Goal: Task Accomplishment & Management: Manage account settings

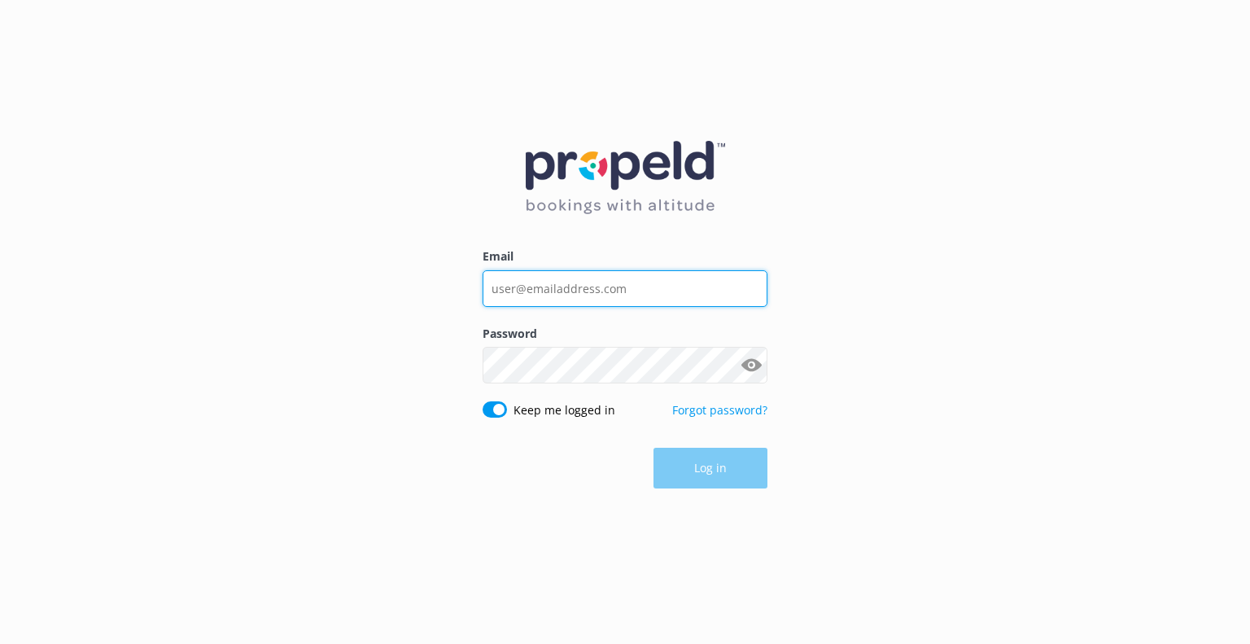
click at [560, 289] on input "Email" at bounding box center [625, 288] width 285 height 37
type input "[EMAIL_ADDRESS][DOMAIN_NAME]"
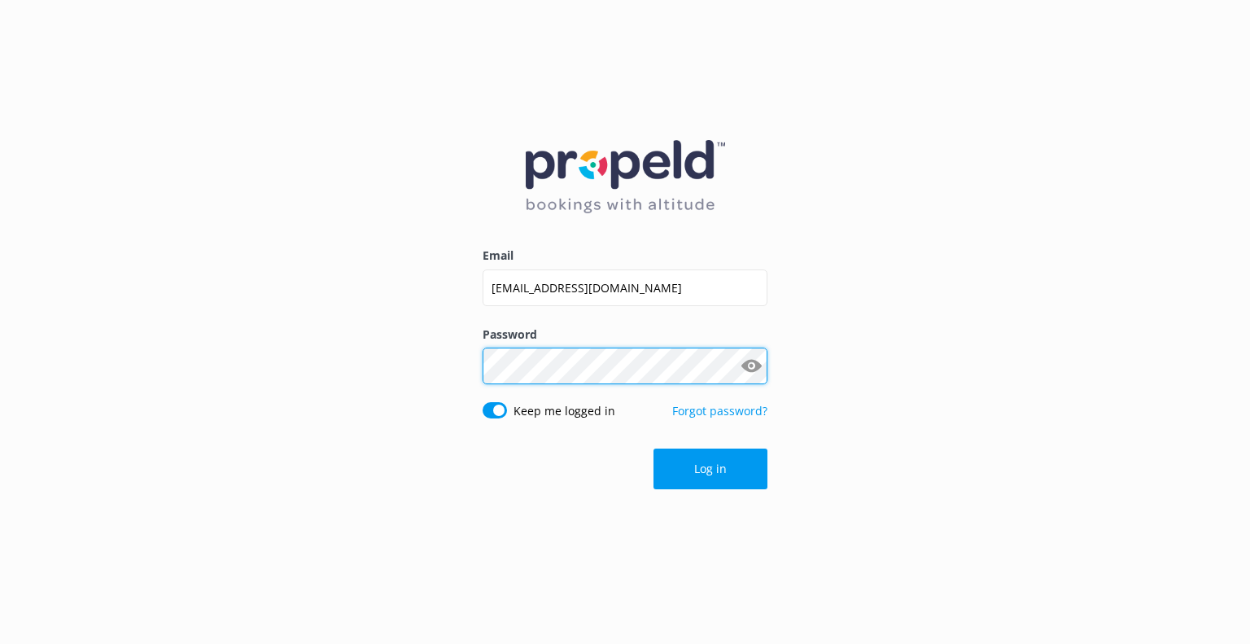
click button "Log in" at bounding box center [711, 469] width 114 height 41
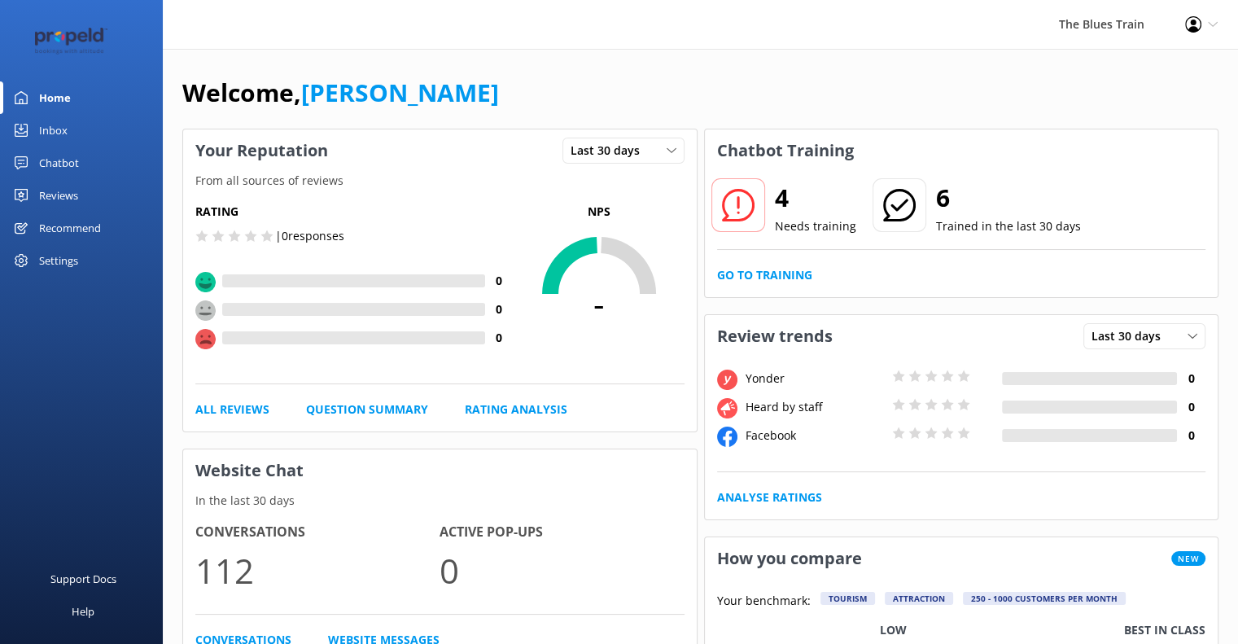
click at [98, 125] on link "Inbox" at bounding box center [81, 130] width 163 height 33
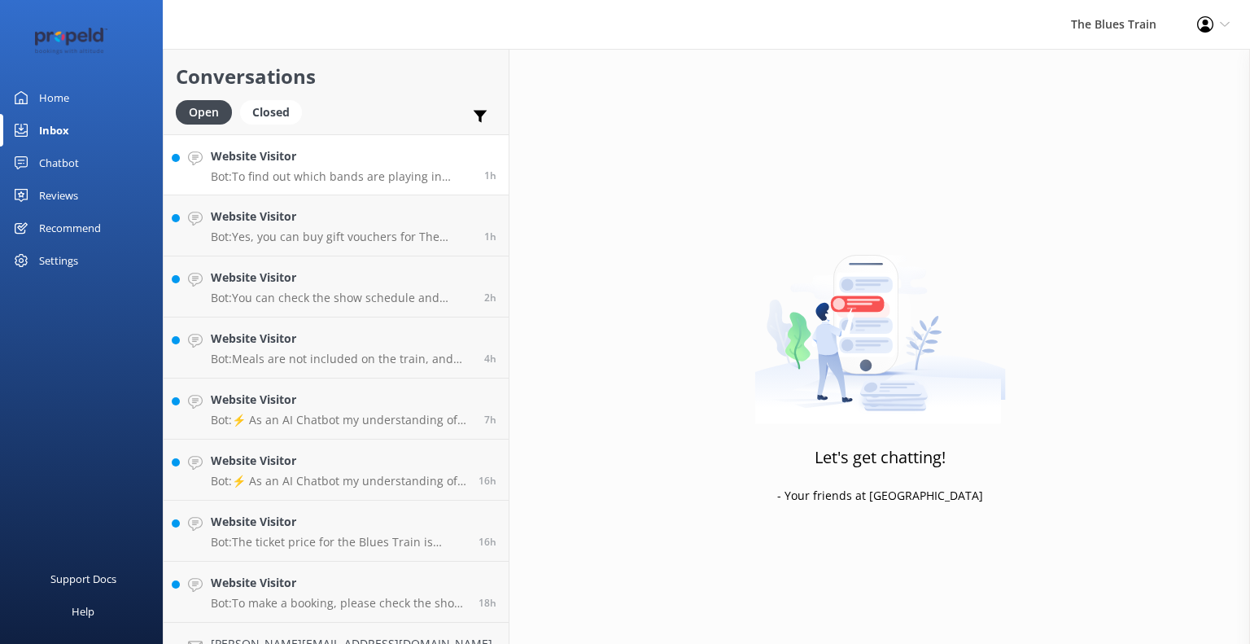
click at [359, 156] on h4 "Website Visitor" at bounding box center [341, 156] width 261 height 18
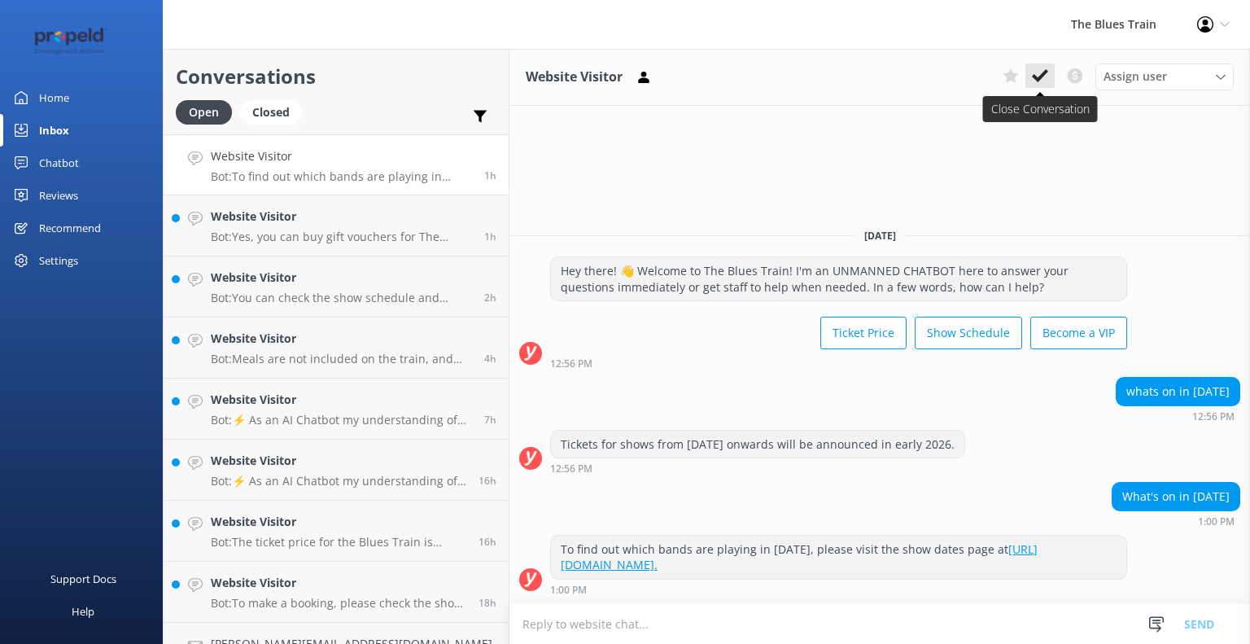
click at [1043, 85] on button at bounding box center [1040, 75] width 29 height 24
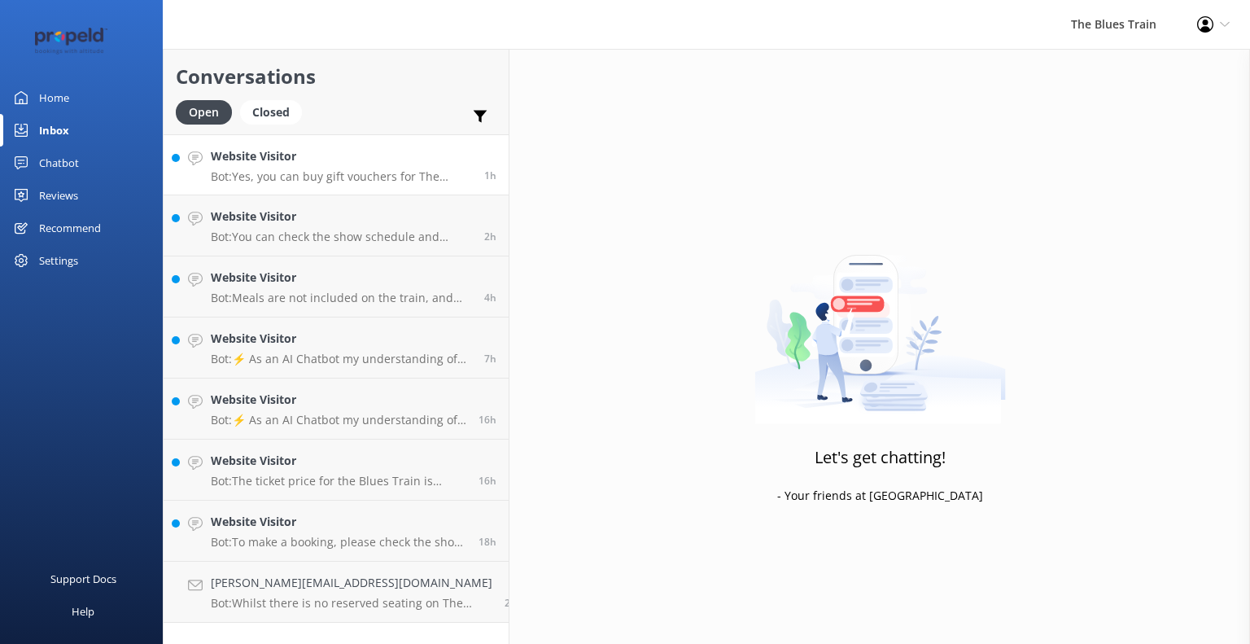
click at [321, 160] on h4 "Website Visitor" at bounding box center [341, 156] width 261 height 18
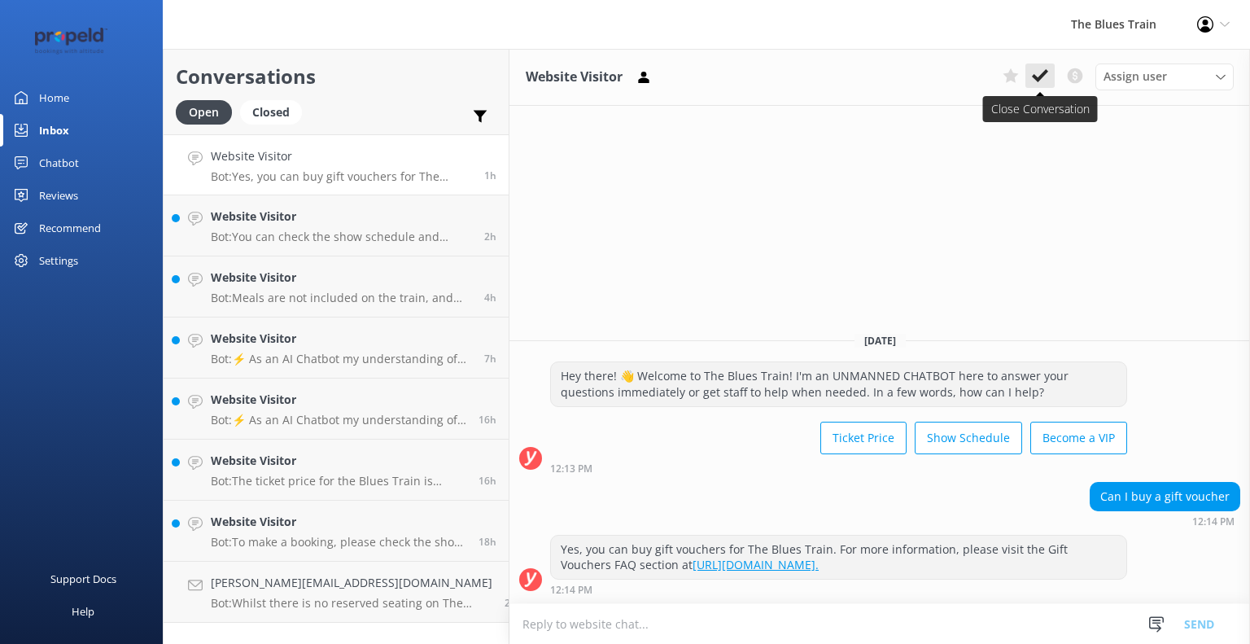
click at [1042, 74] on icon at bounding box center [1040, 76] width 16 height 16
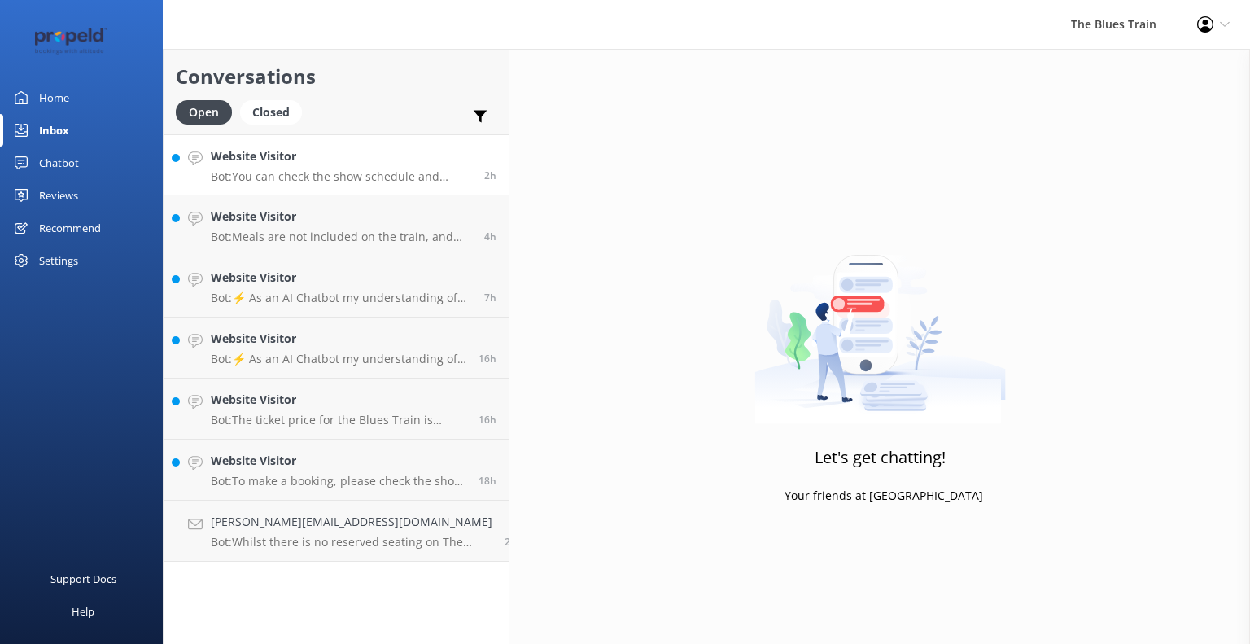
click at [286, 159] on h4 "Website Visitor" at bounding box center [341, 156] width 261 height 18
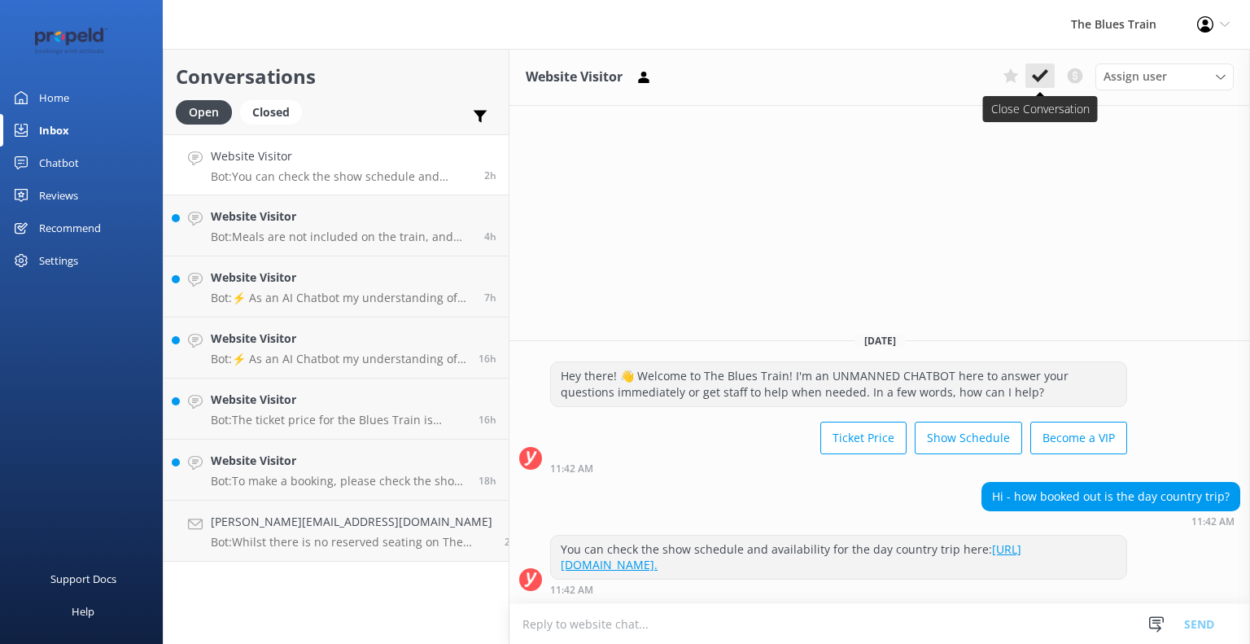
click at [1035, 74] on icon at bounding box center [1040, 76] width 16 height 16
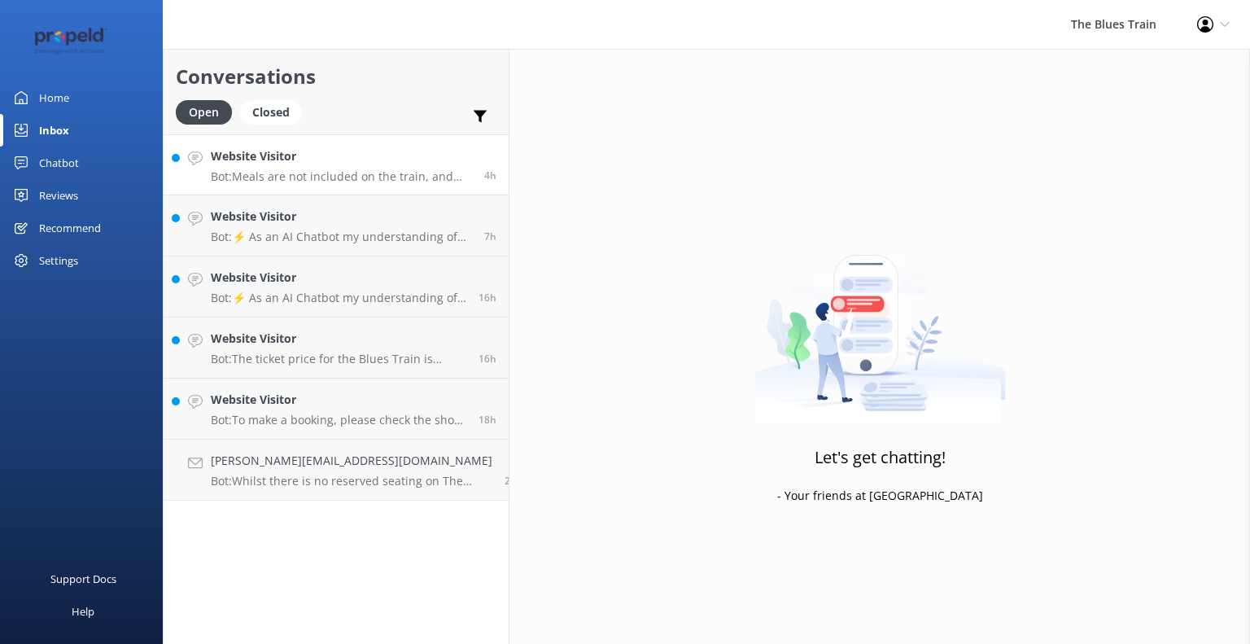
click at [273, 168] on div "Website Visitor Bot: Meals are not included on the train, and there is no optio…" at bounding box center [341, 164] width 261 height 35
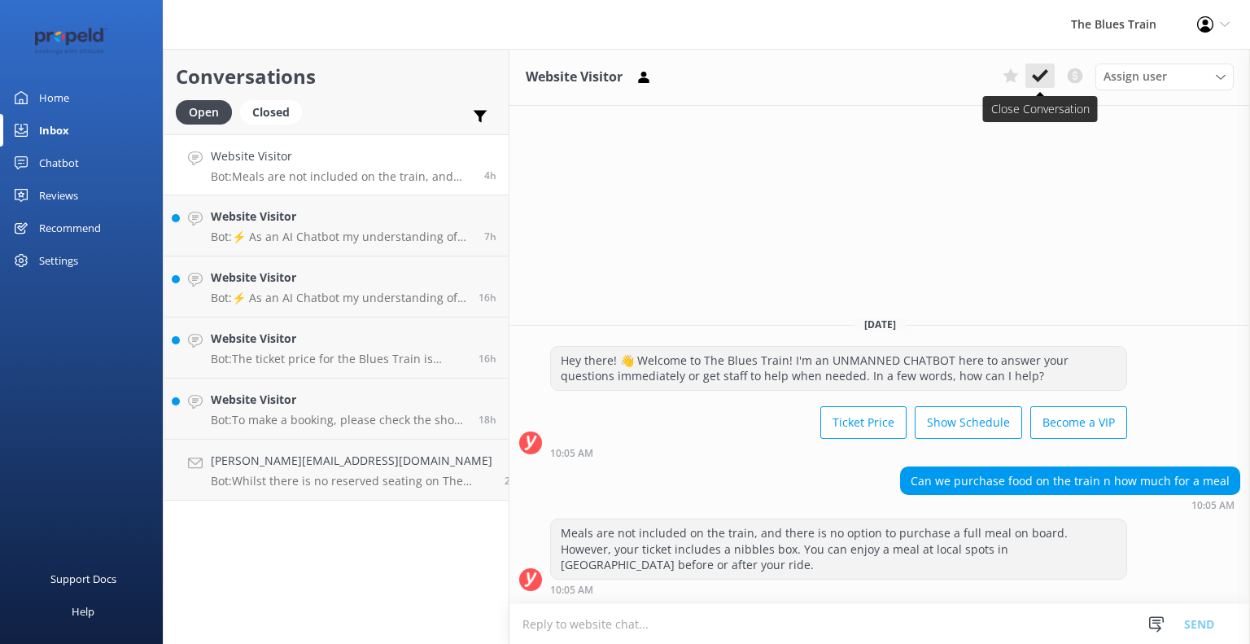
click at [1044, 81] on icon at bounding box center [1040, 76] width 16 height 16
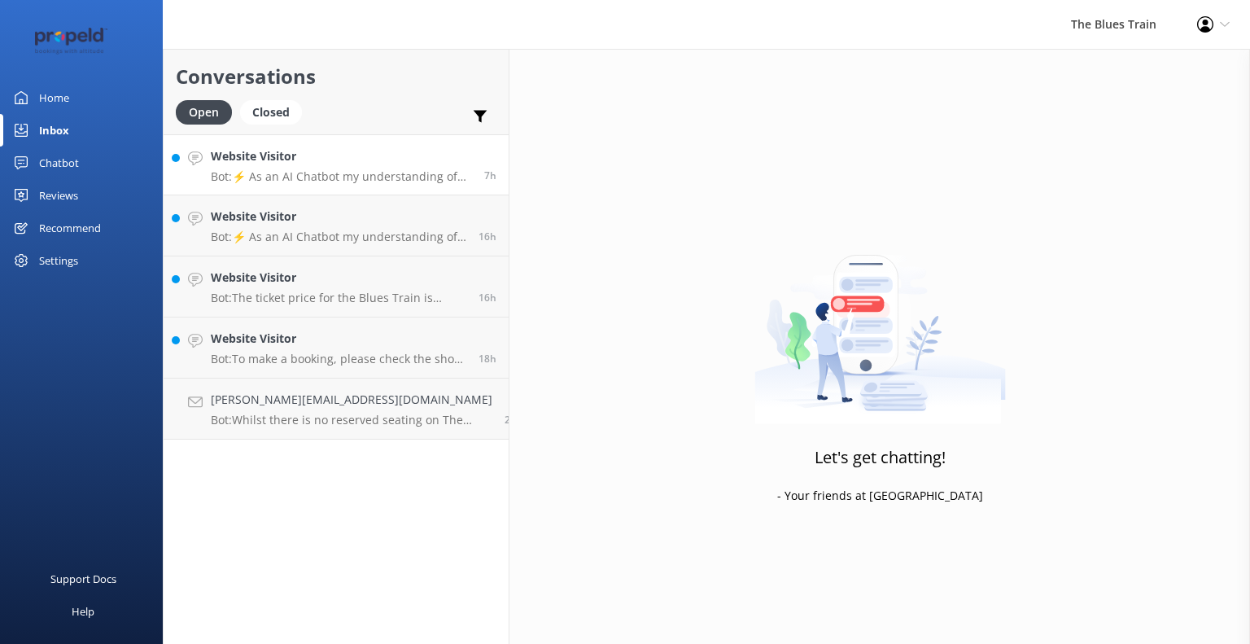
click at [364, 169] on div "Website Visitor Bot: ⚡ As an AI Chatbot my understanding of some questions is l…" at bounding box center [341, 164] width 261 height 35
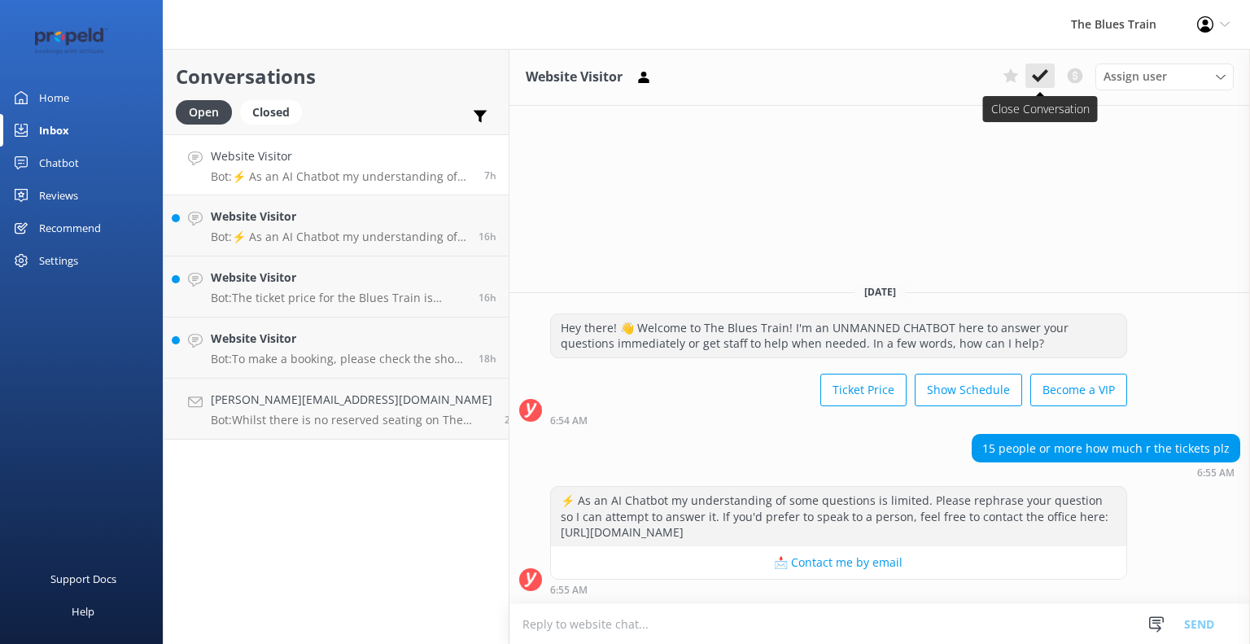
click at [1035, 79] on use at bounding box center [1040, 75] width 16 height 13
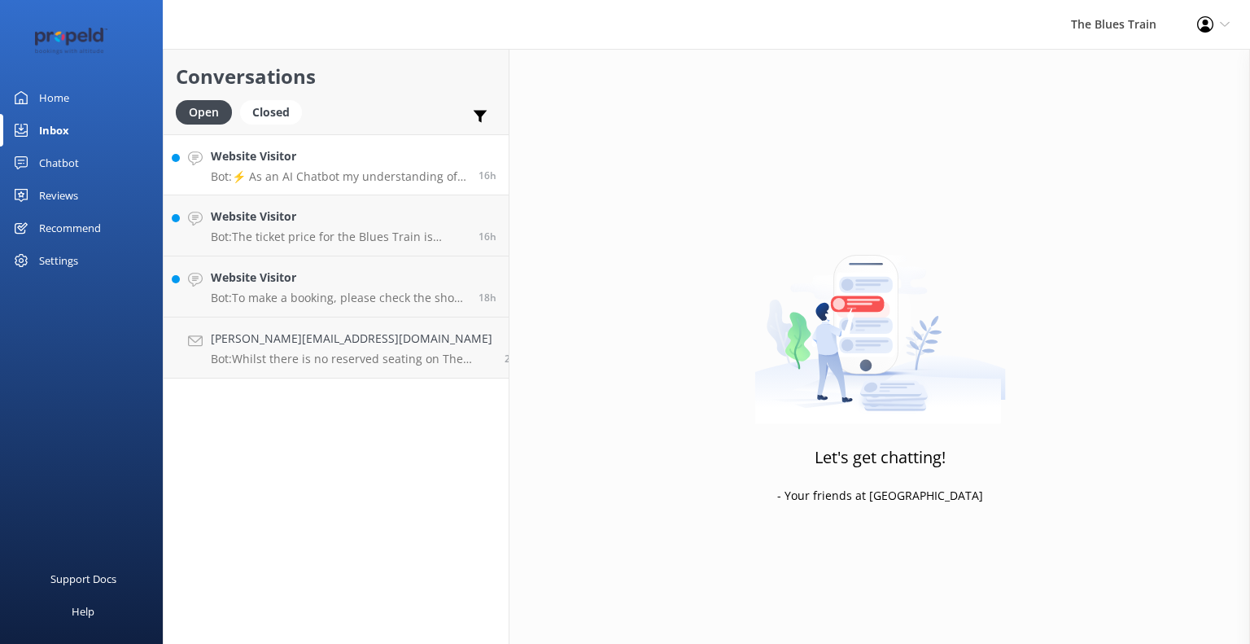
click at [313, 158] on h4 "Website Visitor" at bounding box center [339, 156] width 256 height 18
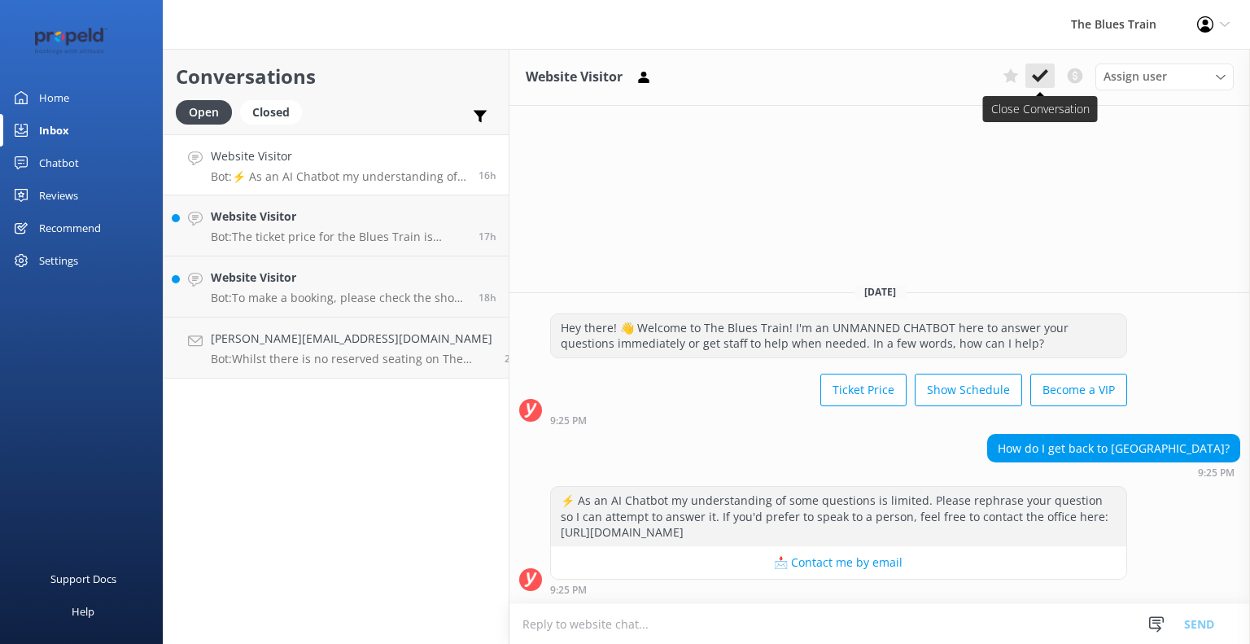
click at [1039, 81] on use at bounding box center [1040, 75] width 16 height 13
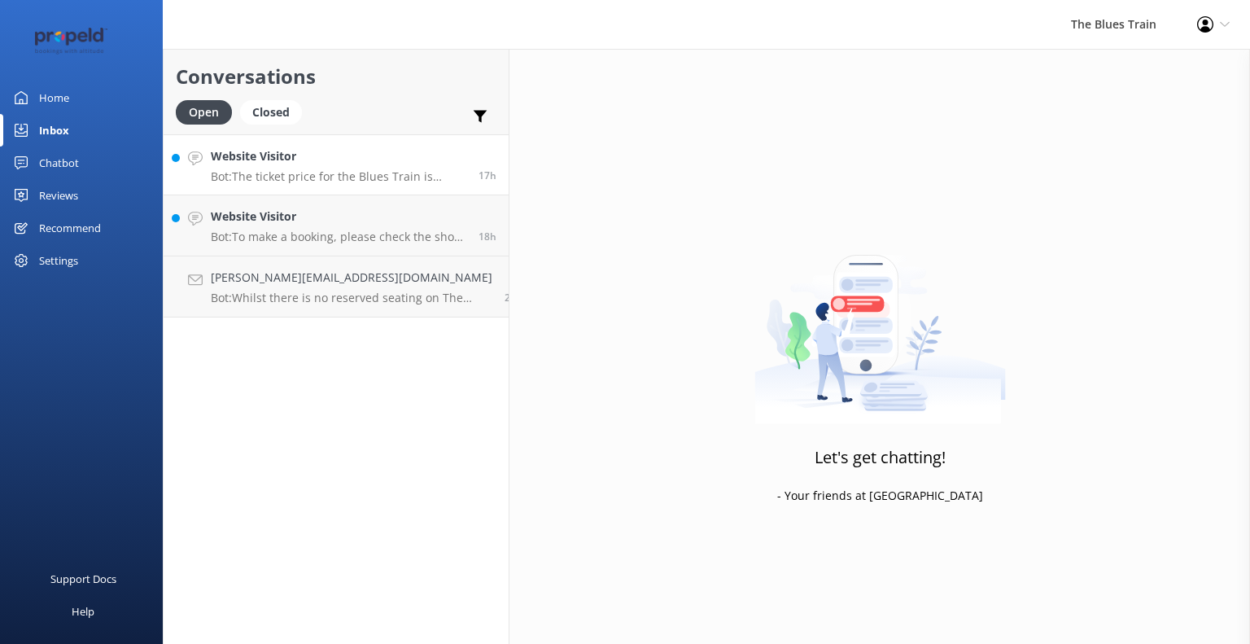
click at [332, 172] on p "Bot: The ticket price for the Blues Train is currently $175 per person. This in…" at bounding box center [339, 176] width 256 height 15
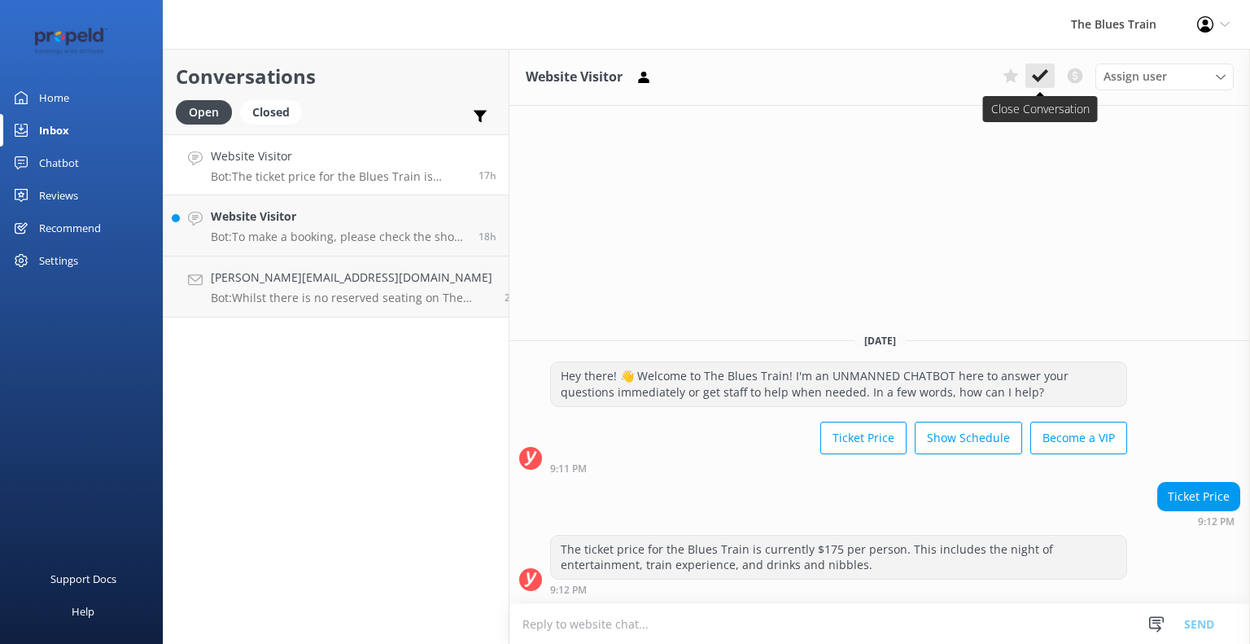
click at [1043, 75] on use at bounding box center [1040, 75] width 16 height 13
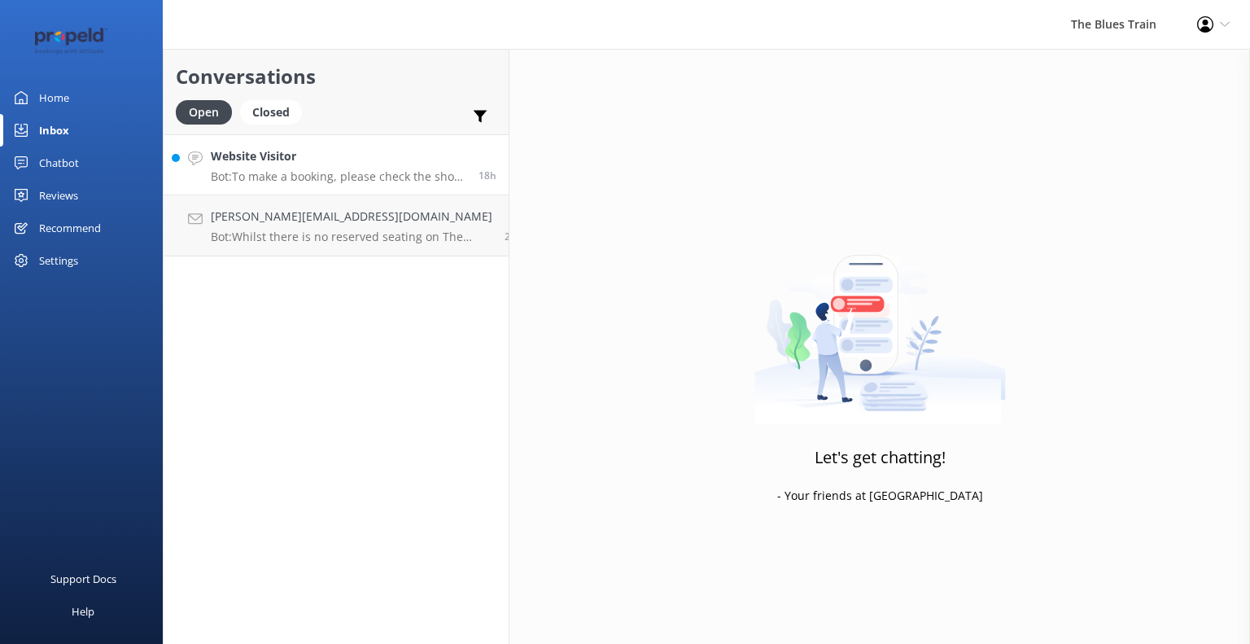
click at [311, 156] on h4 "Website Visitor" at bounding box center [339, 156] width 256 height 18
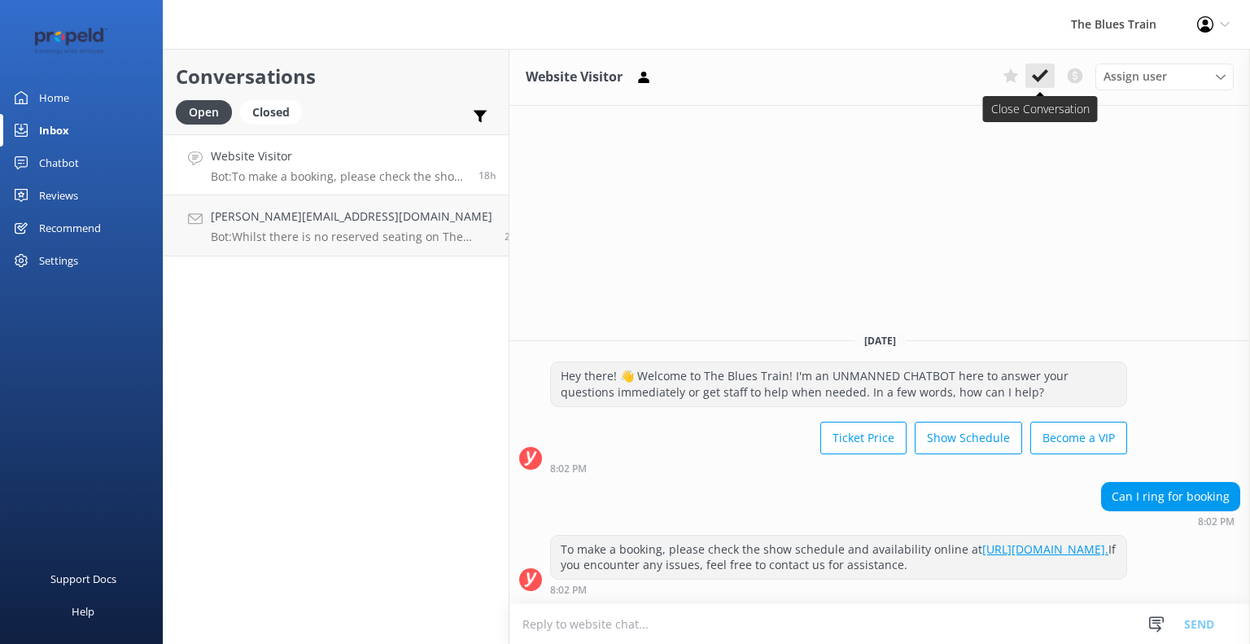
click at [1041, 73] on icon at bounding box center [1040, 76] width 16 height 16
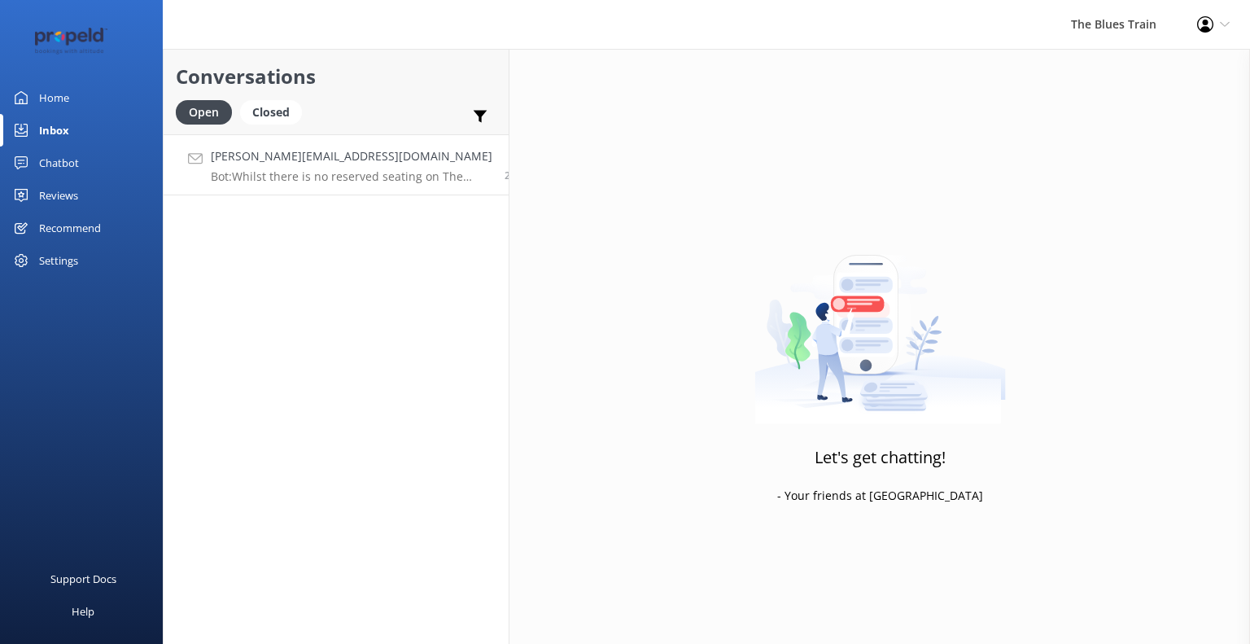
click at [223, 190] on link "[PERSON_NAME][EMAIL_ADDRESS][DOMAIN_NAME] Bot: Whilst there is no reserved seat…" at bounding box center [336, 164] width 345 height 61
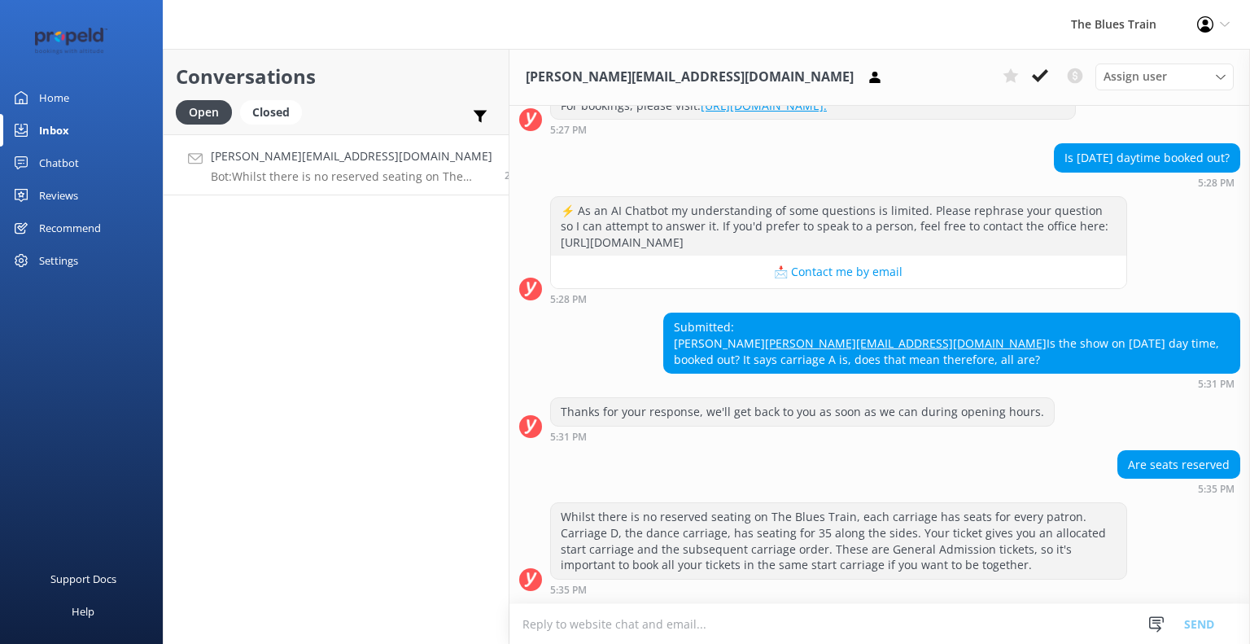
scroll to position [370, 0]
click at [66, 155] on div "Chatbot" at bounding box center [59, 163] width 40 height 33
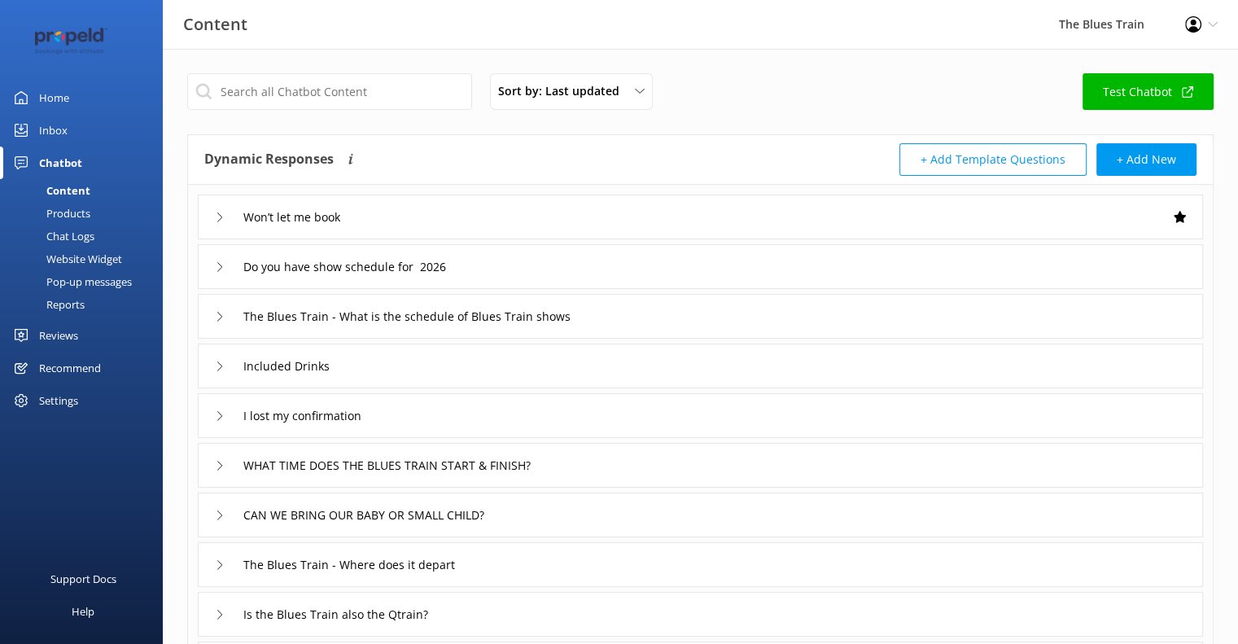
click at [76, 90] on link "Home" at bounding box center [81, 97] width 163 height 33
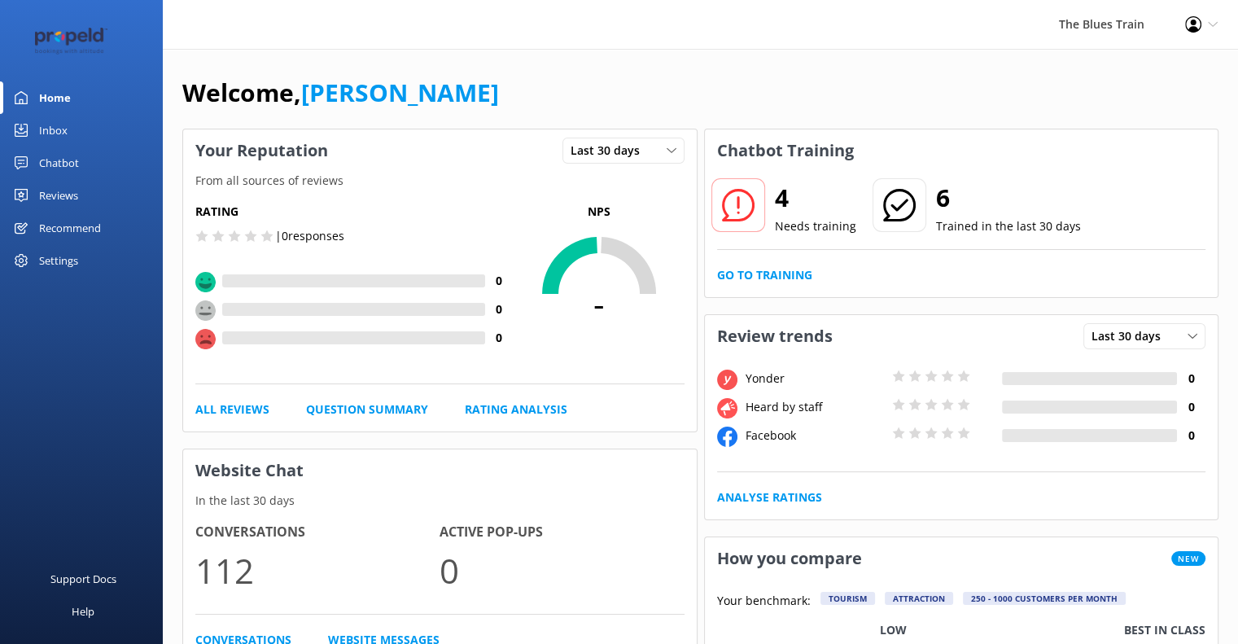
click at [97, 158] on link "Chatbot" at bounding box center [81, 163] width 163 height 33
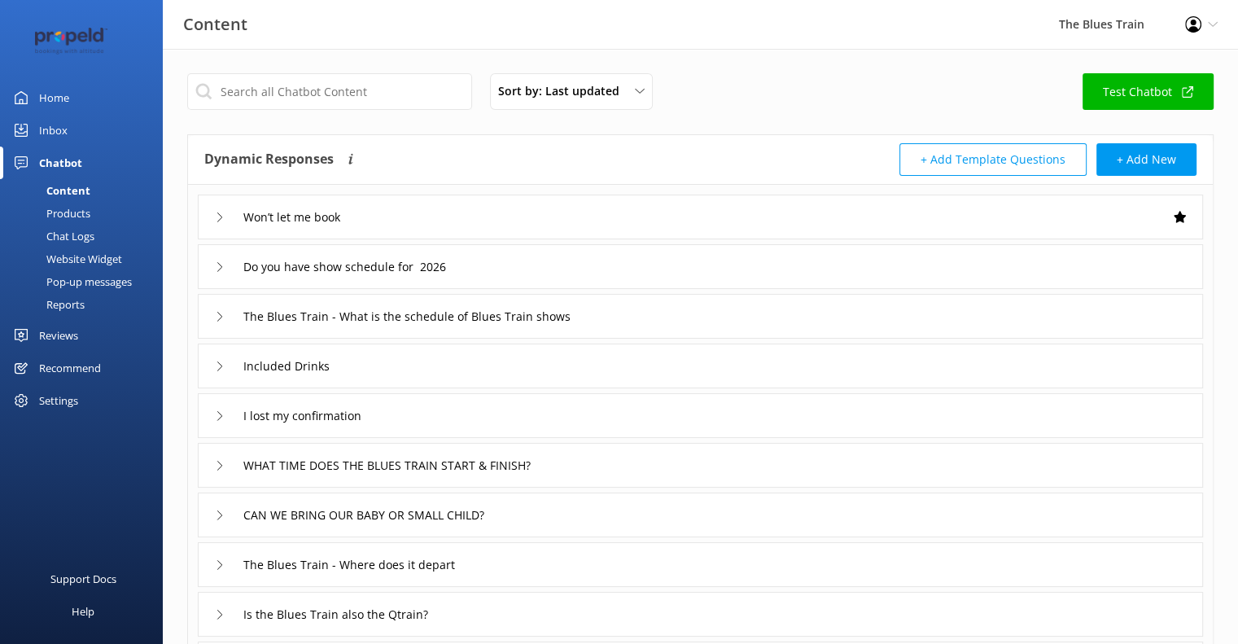
click at [78, 240] on div "Chat Logs" at bounding box center [52, 236] width 85 height 23
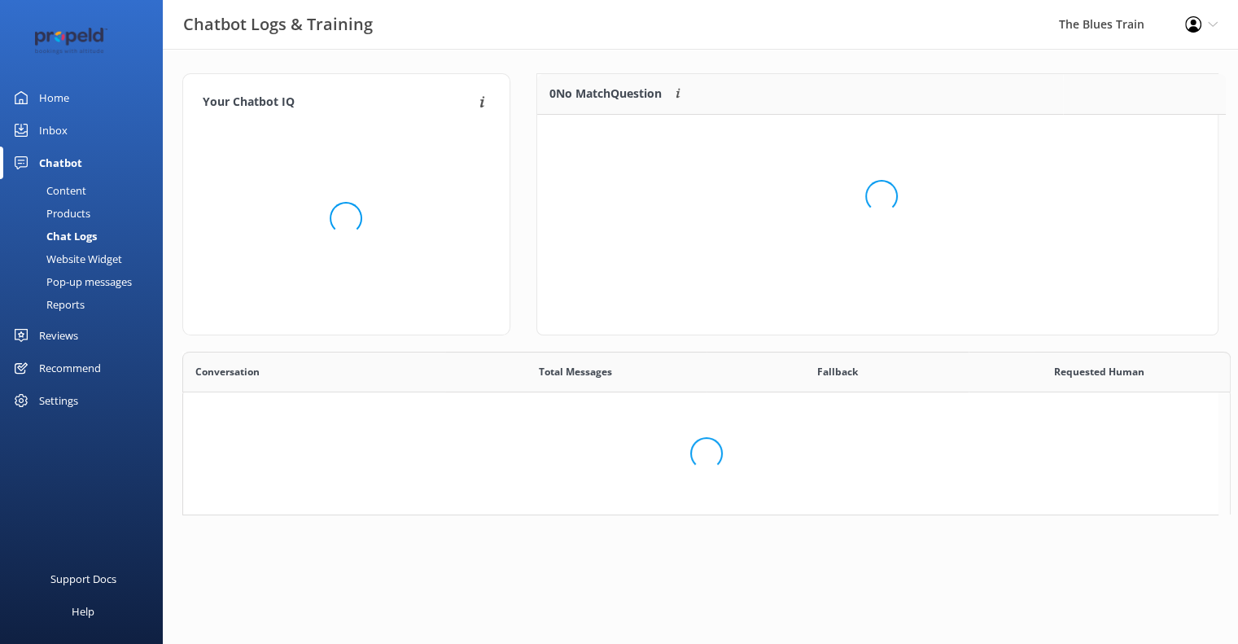
scroll to position [558, 1022]
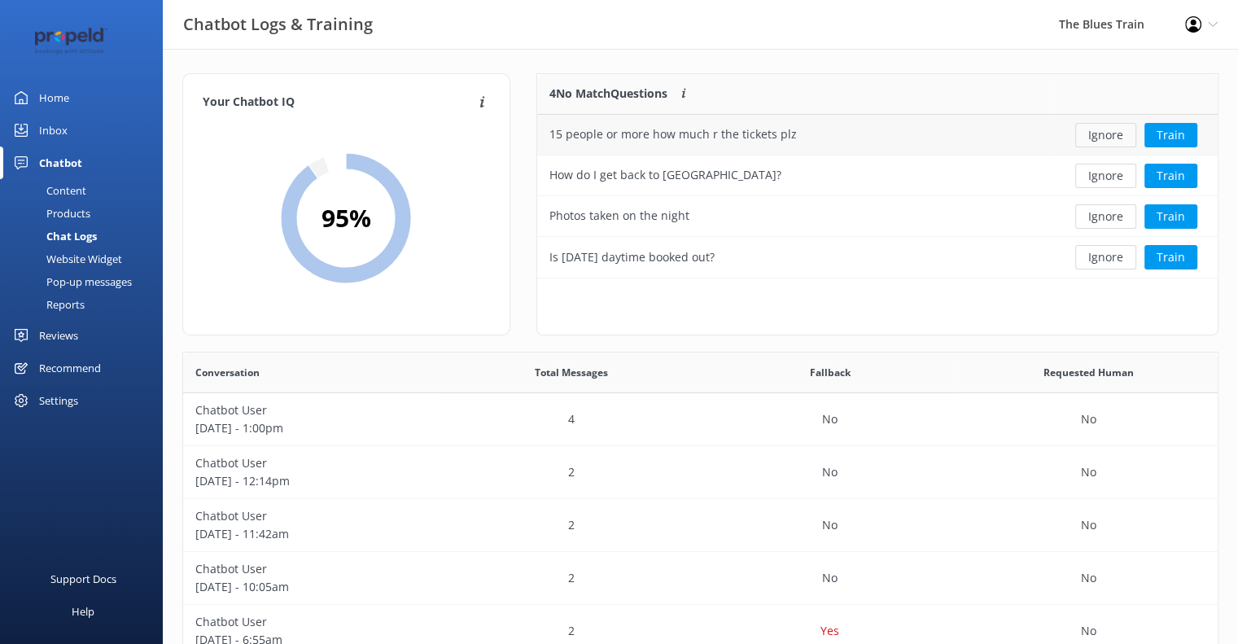
click at [1107, 141] on button "Ignore" at bounding box center [1105, 135] width 61 height 24
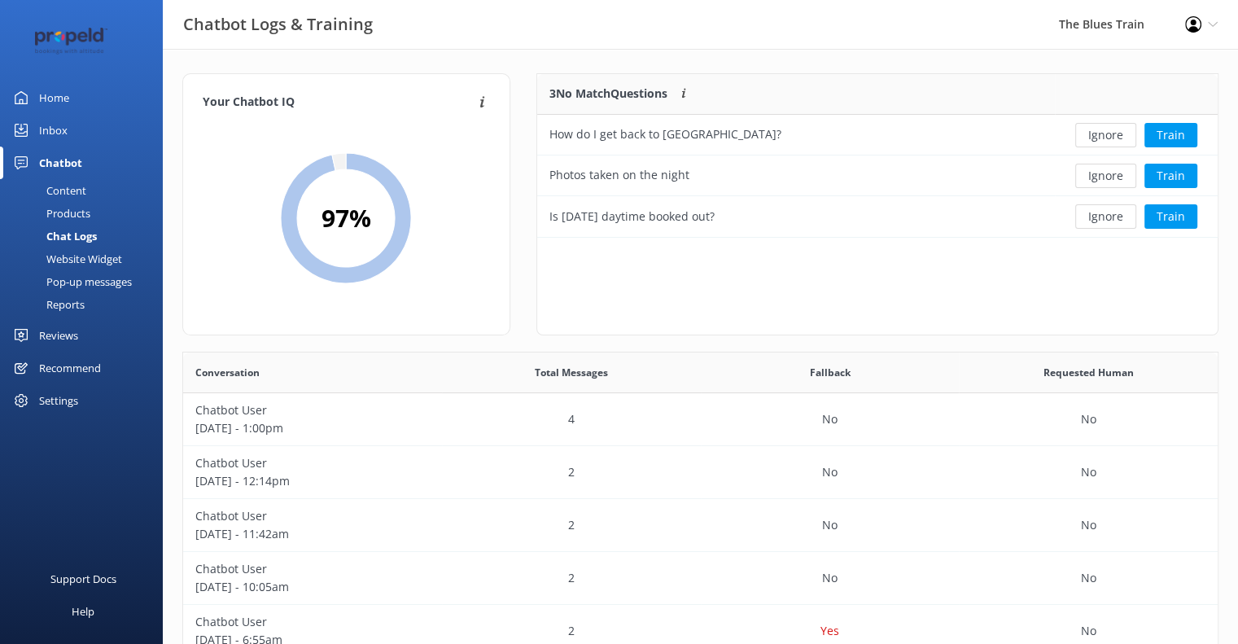
scroll to position [151, 668]
click at [1107, 141] on button "Ignore" at bounding box center [1105, 135] width 61 height 24
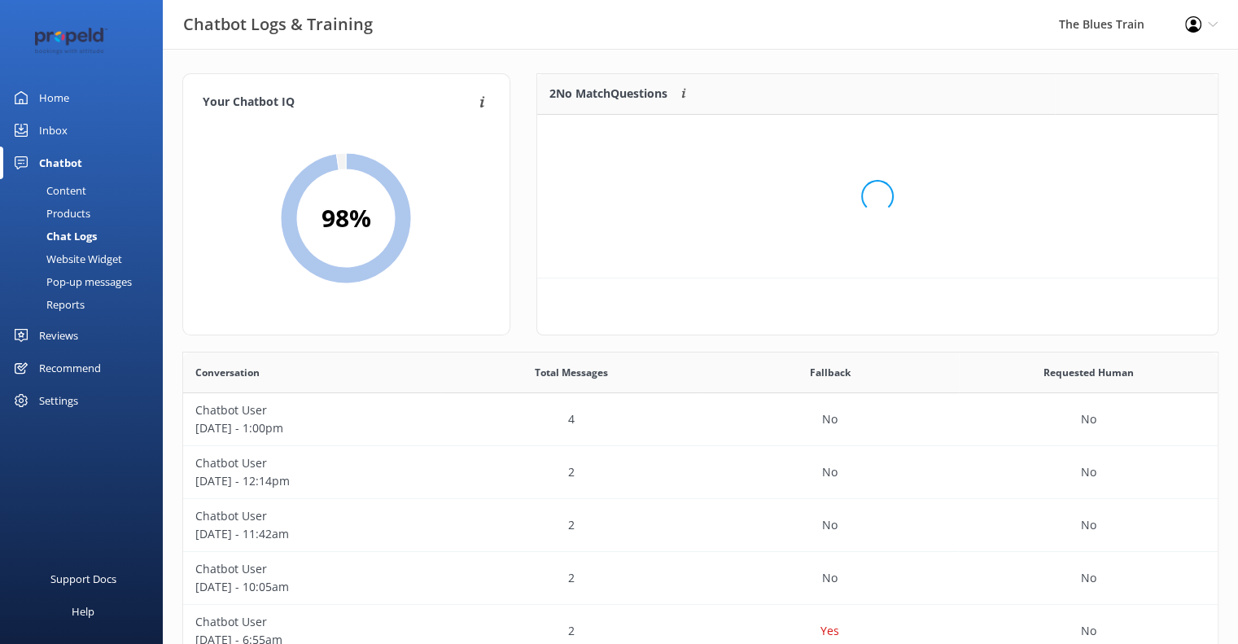
scroll to position [110, 668]
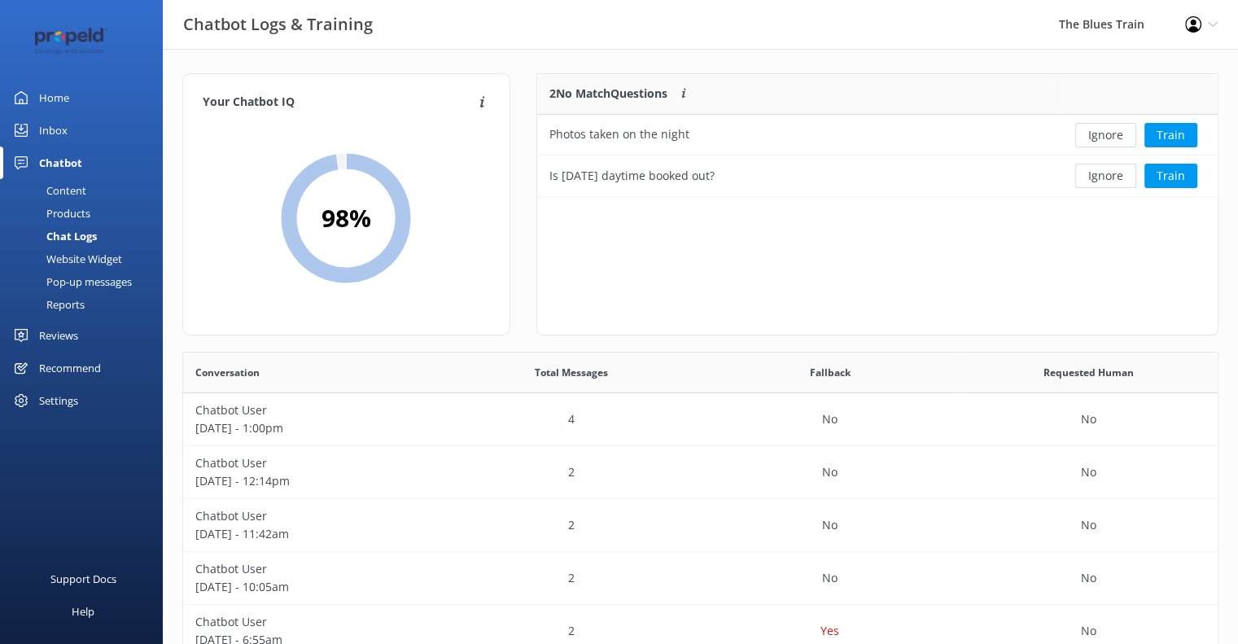
click at [1107, 141] on button "Ignore" at bounding box center [1105, 135] width 61 height 24
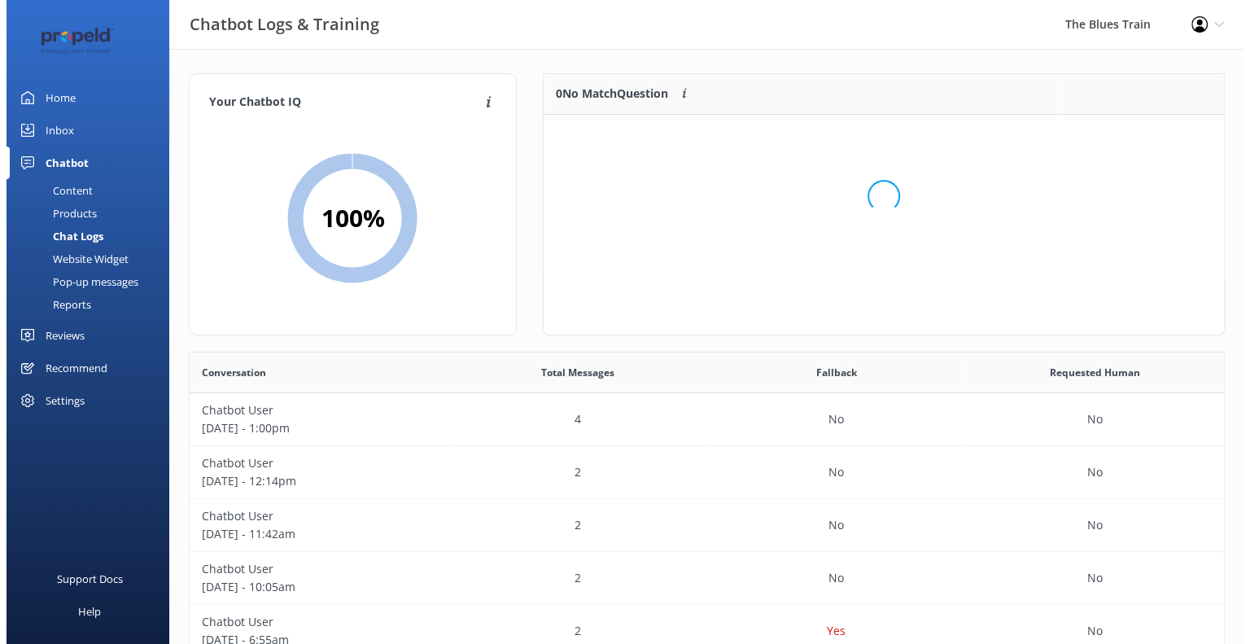
scroll to position [190, 668]
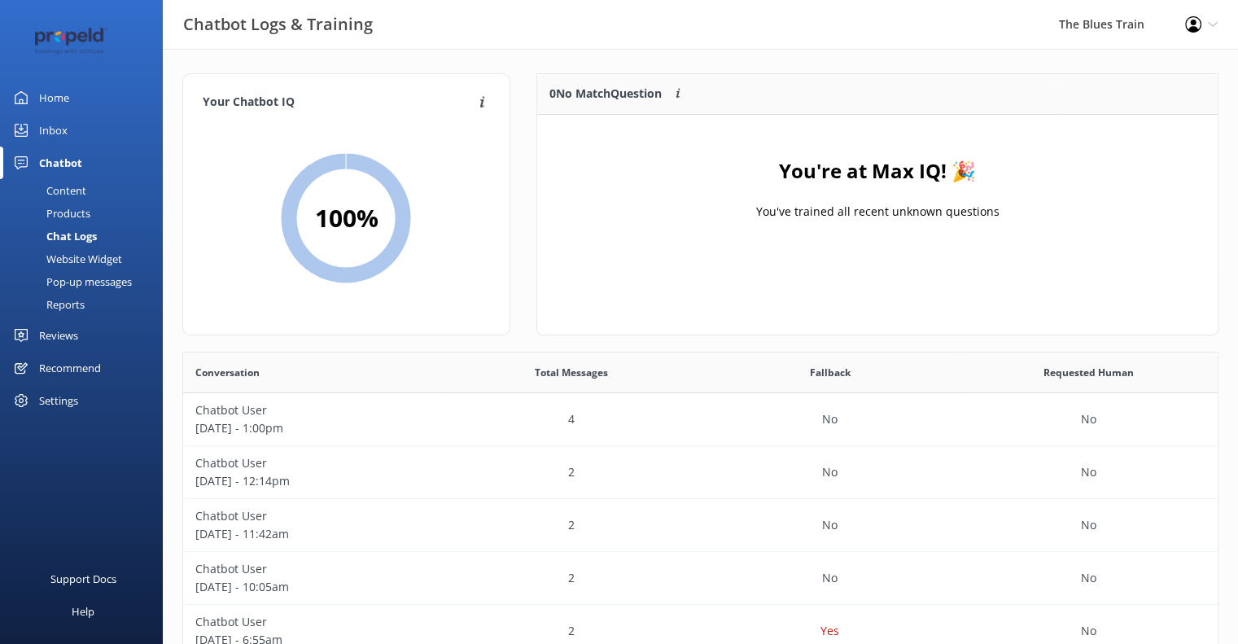
click at [94, 138] on link "Inbox" at bounding box center [81, 130] width 163 height 33
